Goal: Find specific page/section: Find specific page/section

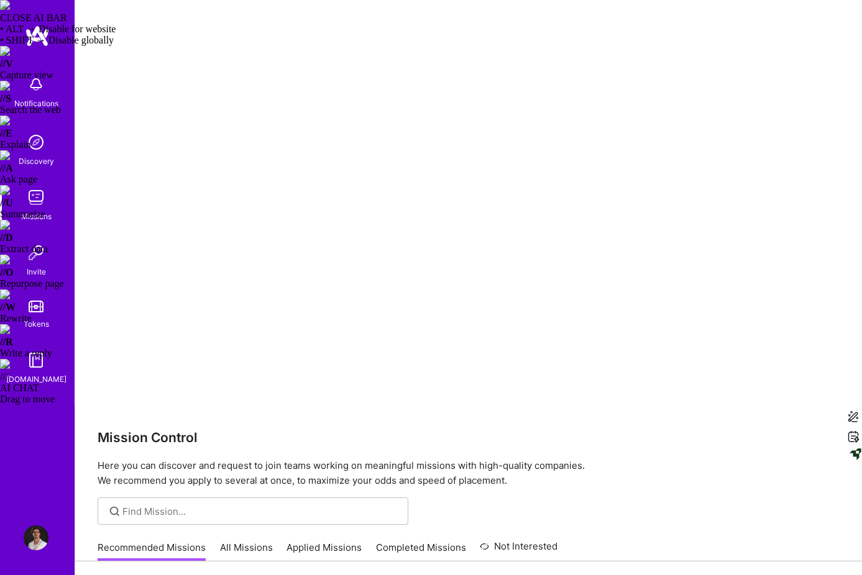
click at [792, 430] on h3 "Mission Control" at bounding box center [469, 438] width 742 height 16
click at [244, 534] on div "Recommended Missions All Missions Applied Missions Completed Missions Not Inter…" at bounding box center [328, 547] width 460 height 27
click at [236, 541] on link "All Missions" at bounding box center [246, 551] width 53 height 21
